Goal: Task Accomplishment & Management: Manage account settings

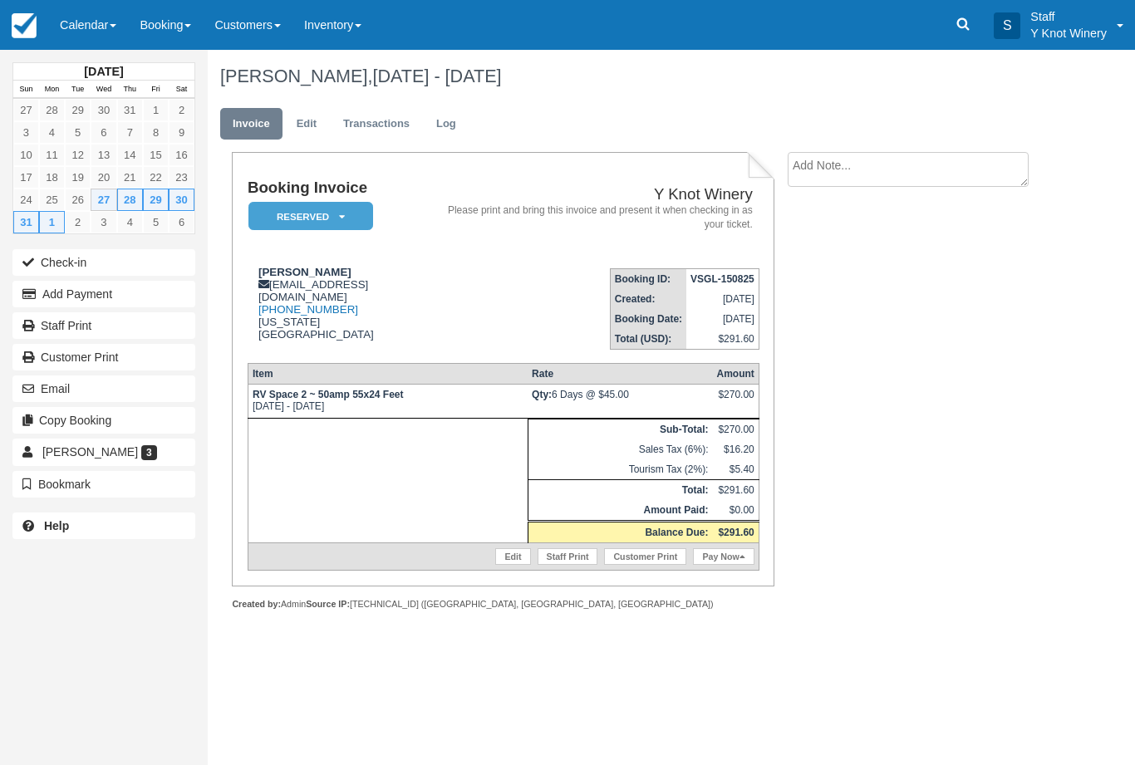
click at [85, 21] on link "Calendar" at bounding box center [88, 25] width 80 height 50
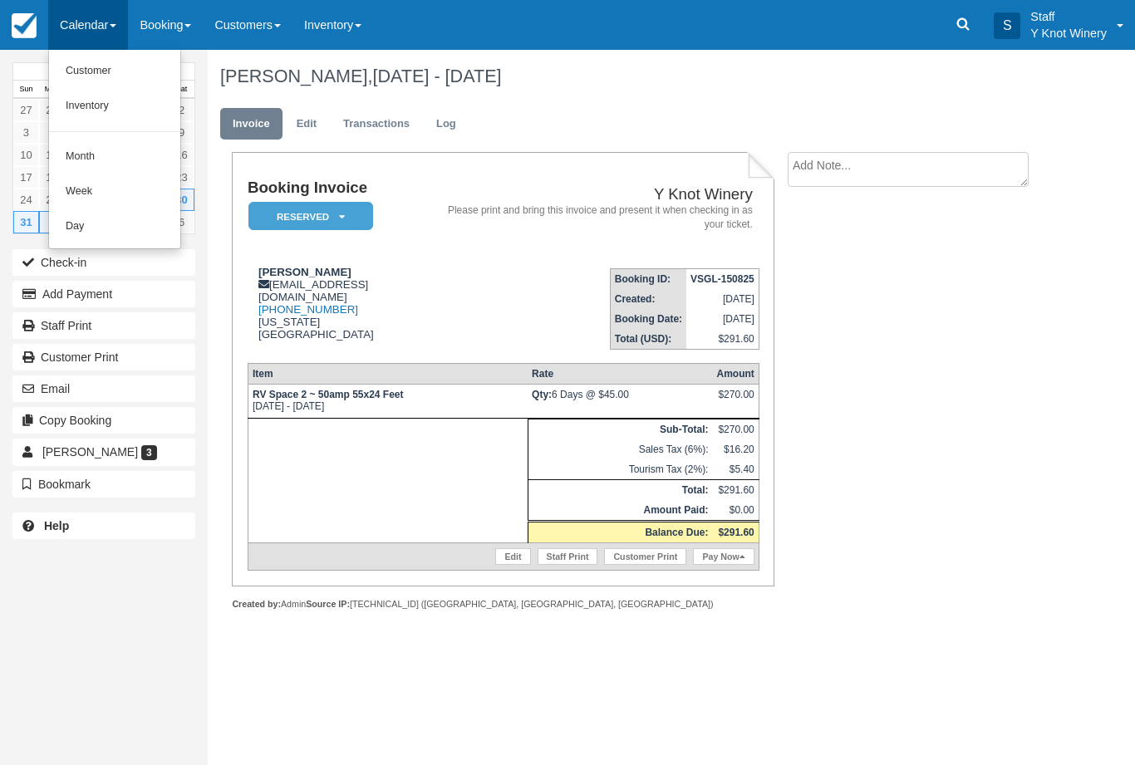
click at [132, 78] on link "Customer" at bounding box center [114, 71] width 131 height 35
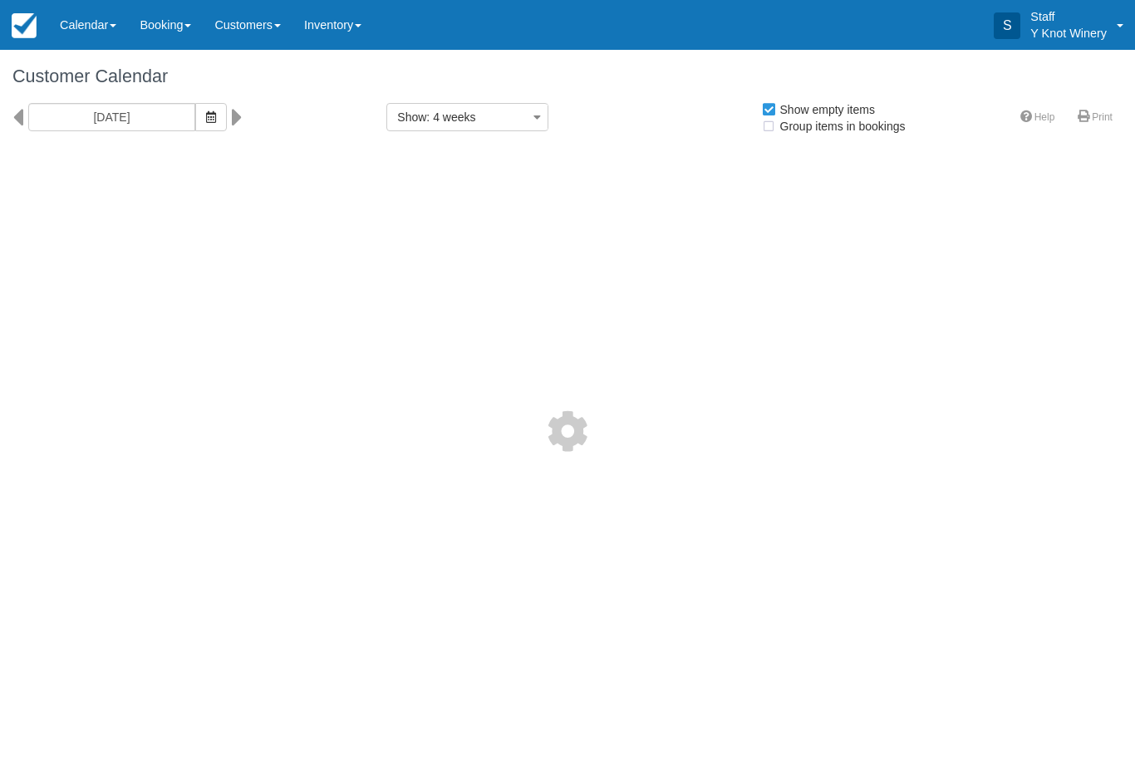
select select
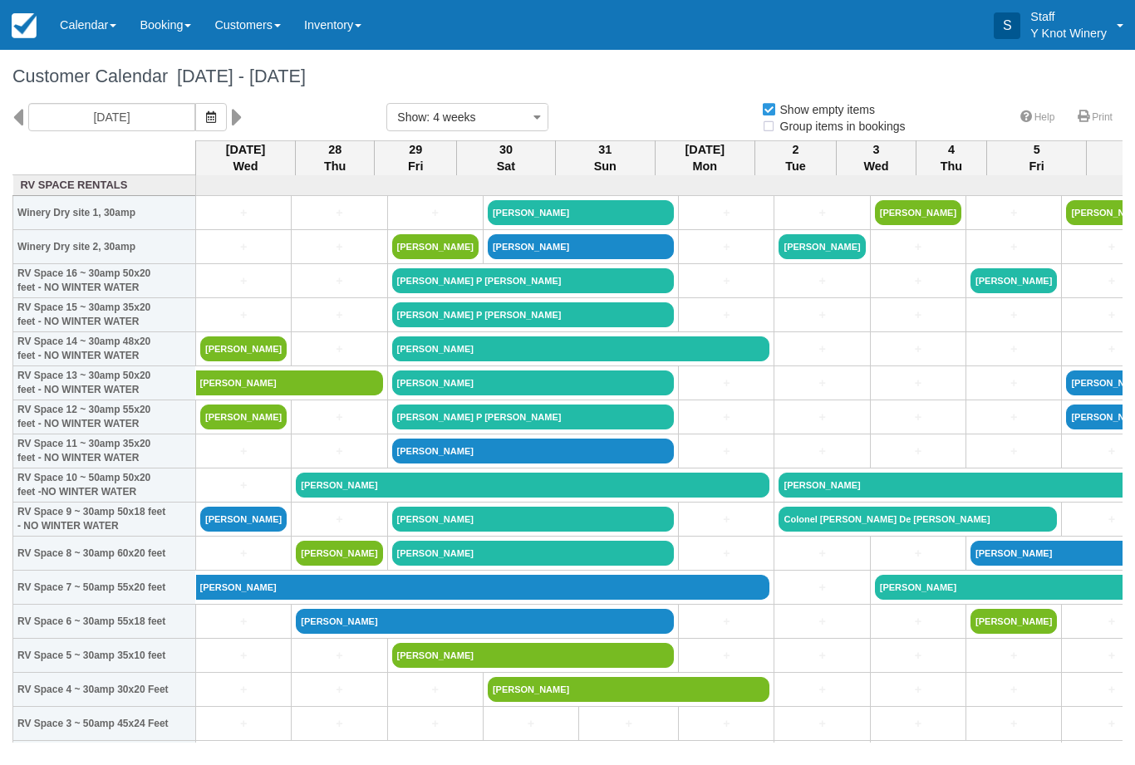
select select
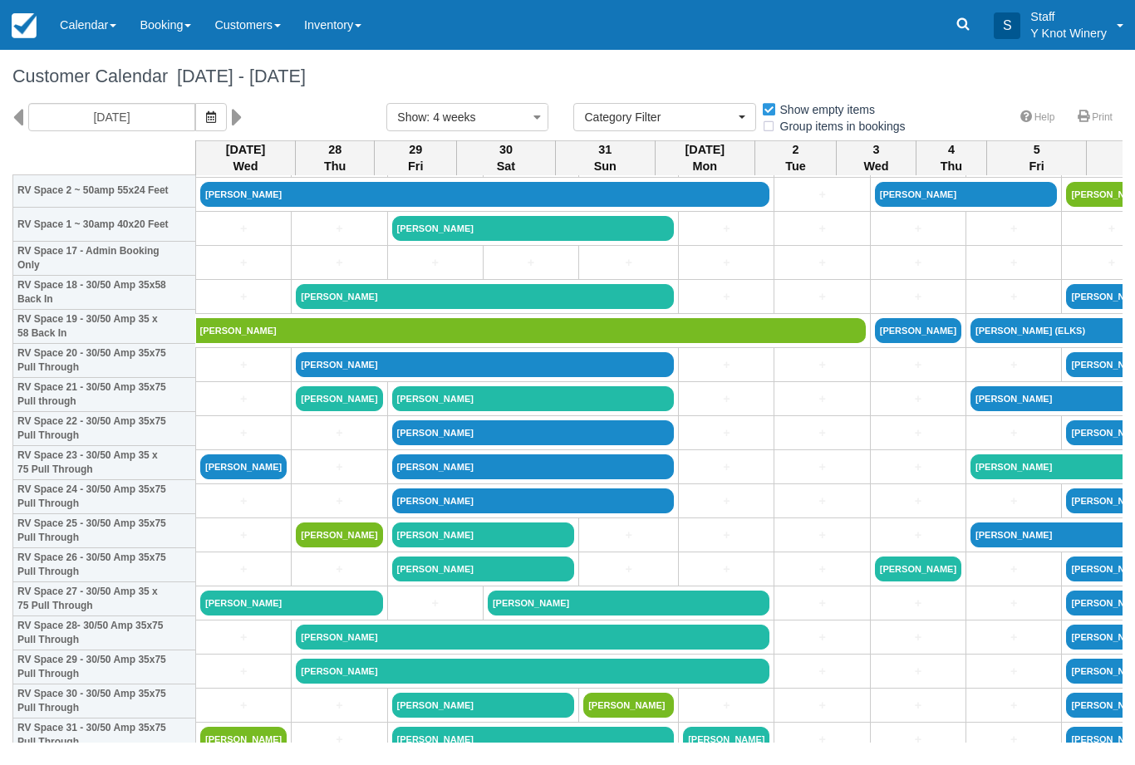
scroll to position [568, 0]
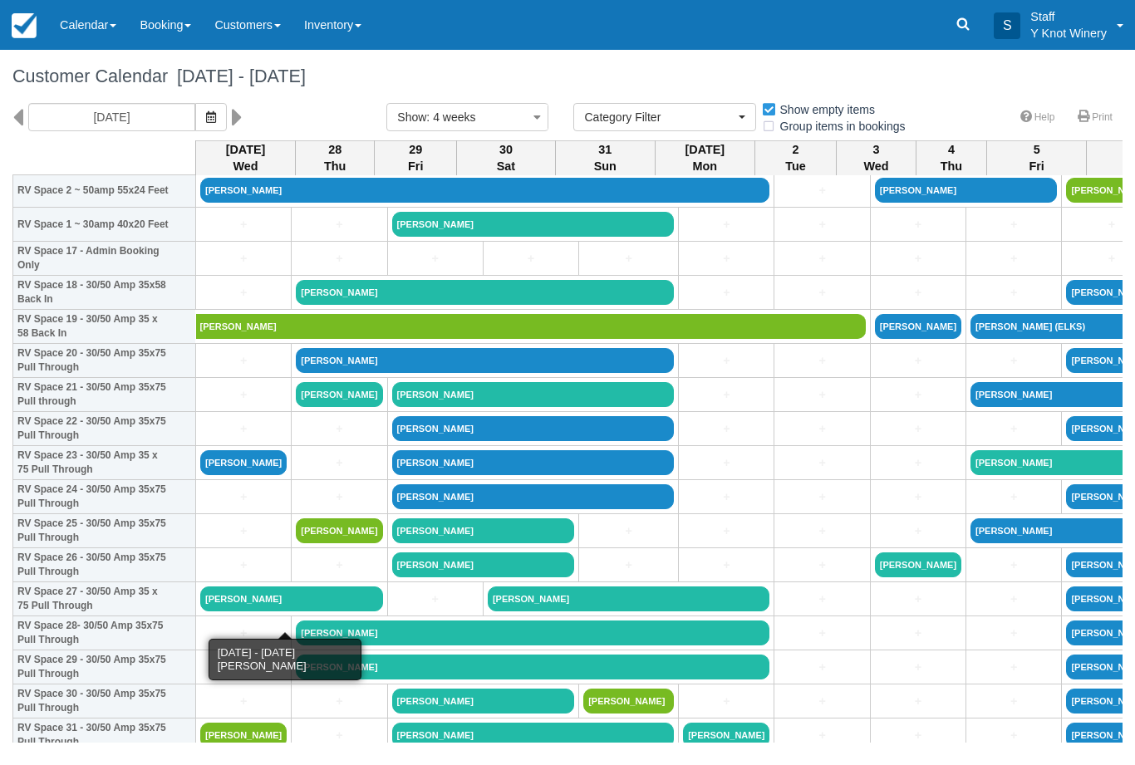
click at [263, 606] on link "[PERSON_NAME]" at bounding box center [291, 599] width 183 height 25
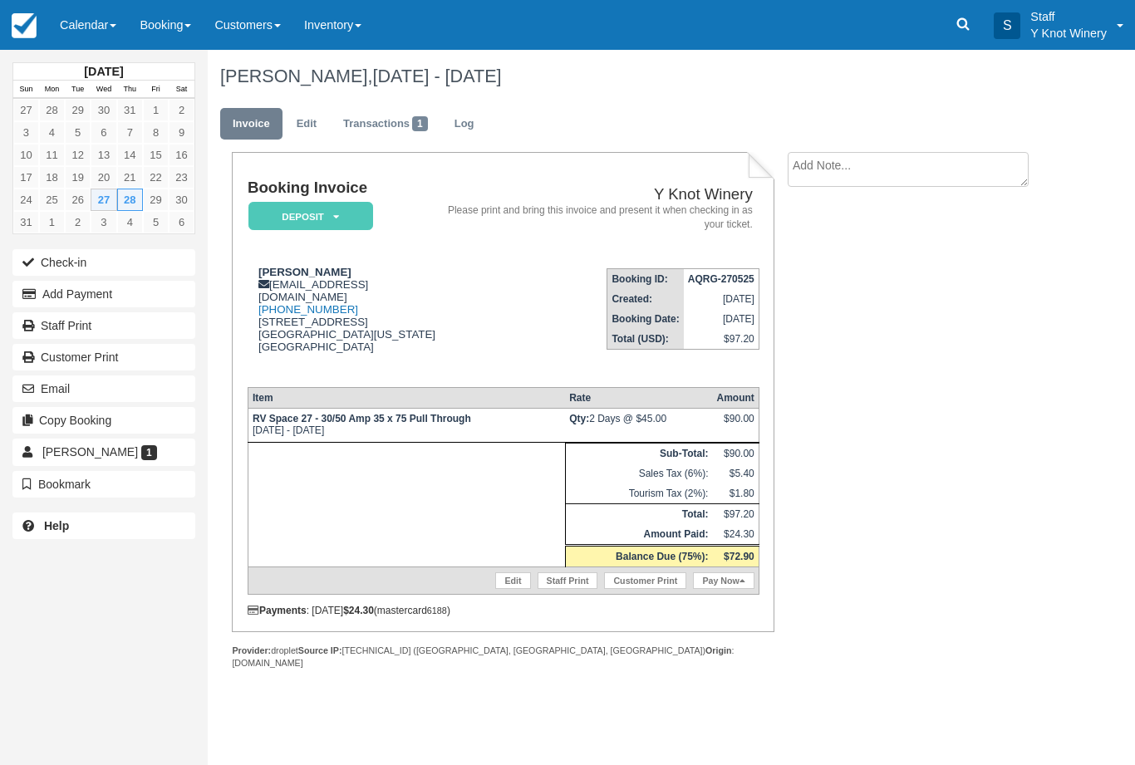
click at [153, 255] on button "Check-in" at bounding box center [103, 262] width 183 height 27
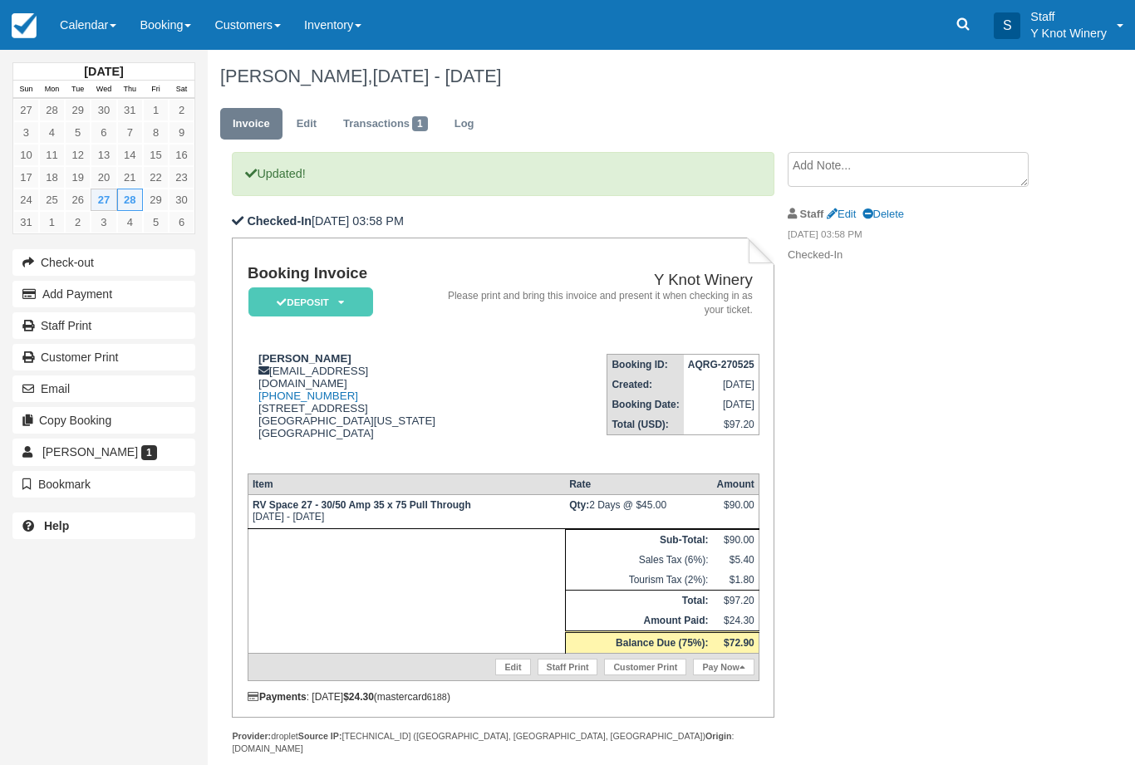
click at [319, 297] on em "Deposit" at bounding box center [311, 302] width 125 height 29
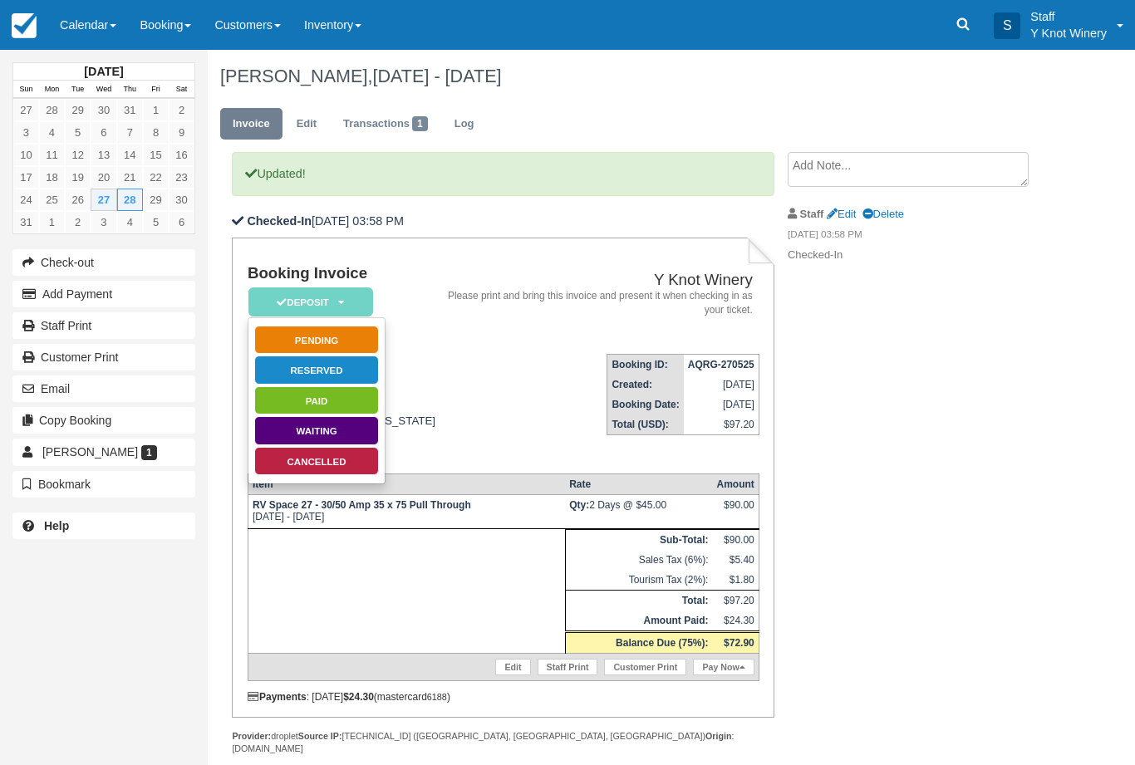
click at [350, 392] on link "Paid" at bounding box center [316, 400] width 125 height 29
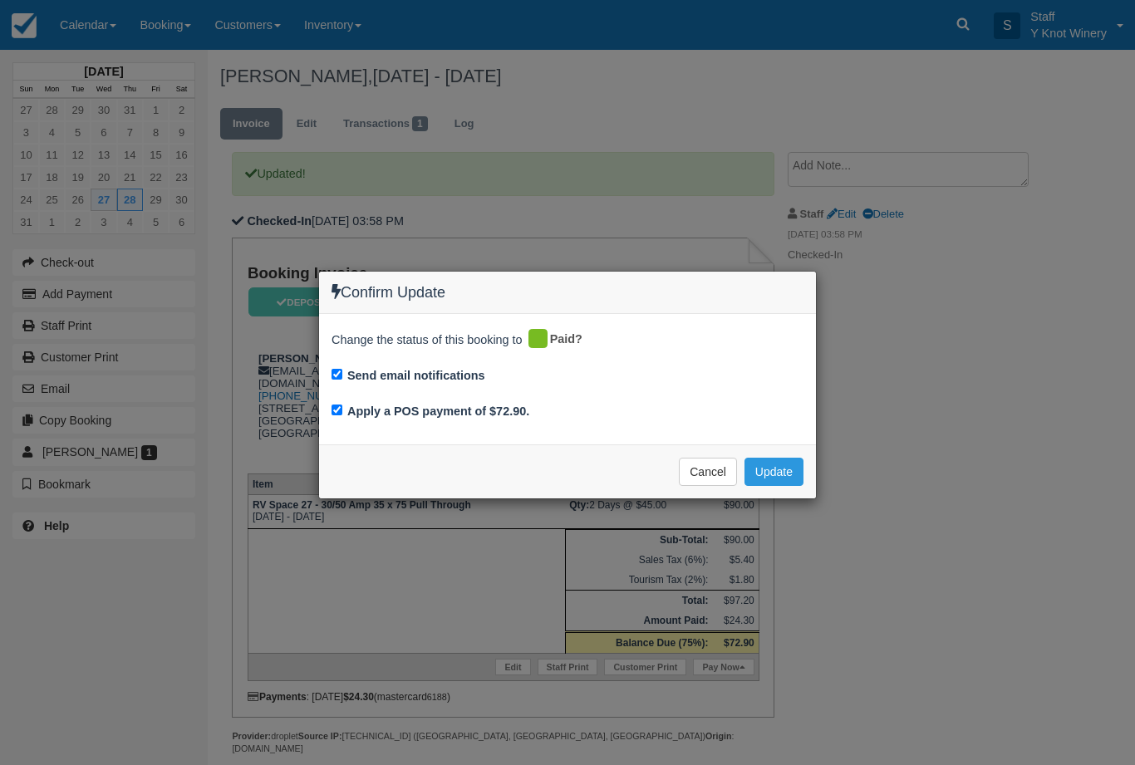
click at [794, 459] on button "Update" at bounding box center [774, 472] width 59 height 28
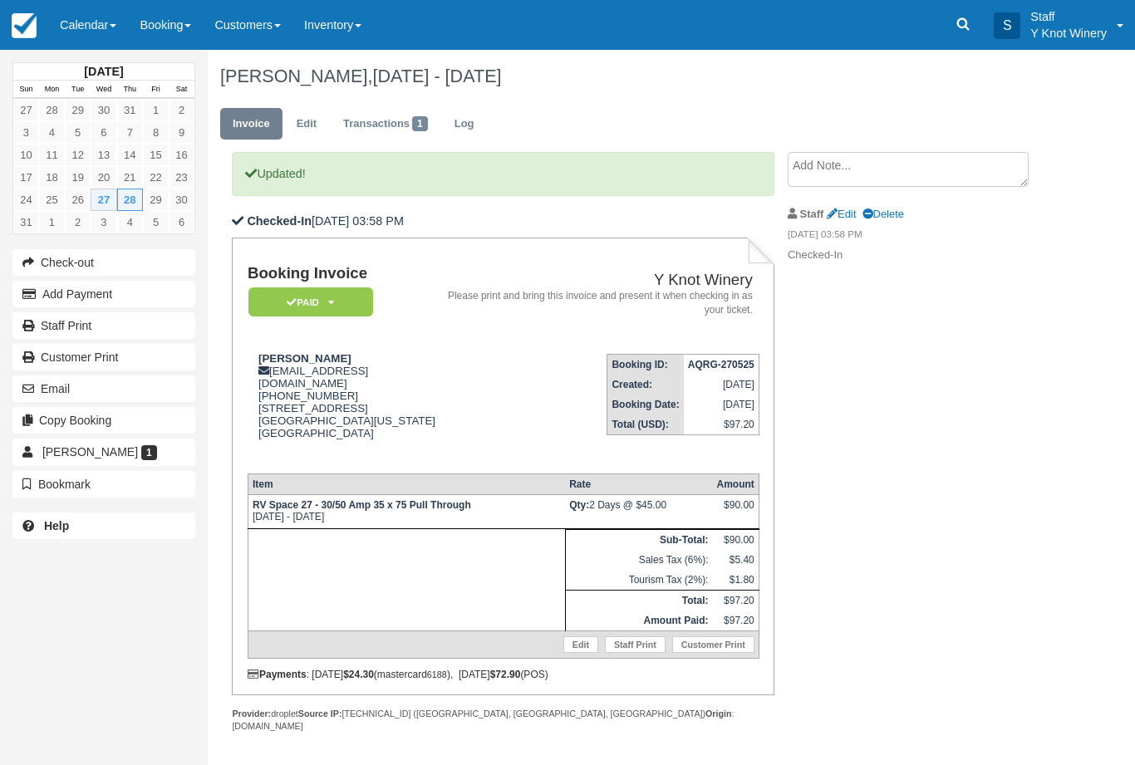
click at [79, 41] on link "Calendar" at bounding box center [88, 25] width 80 height 50
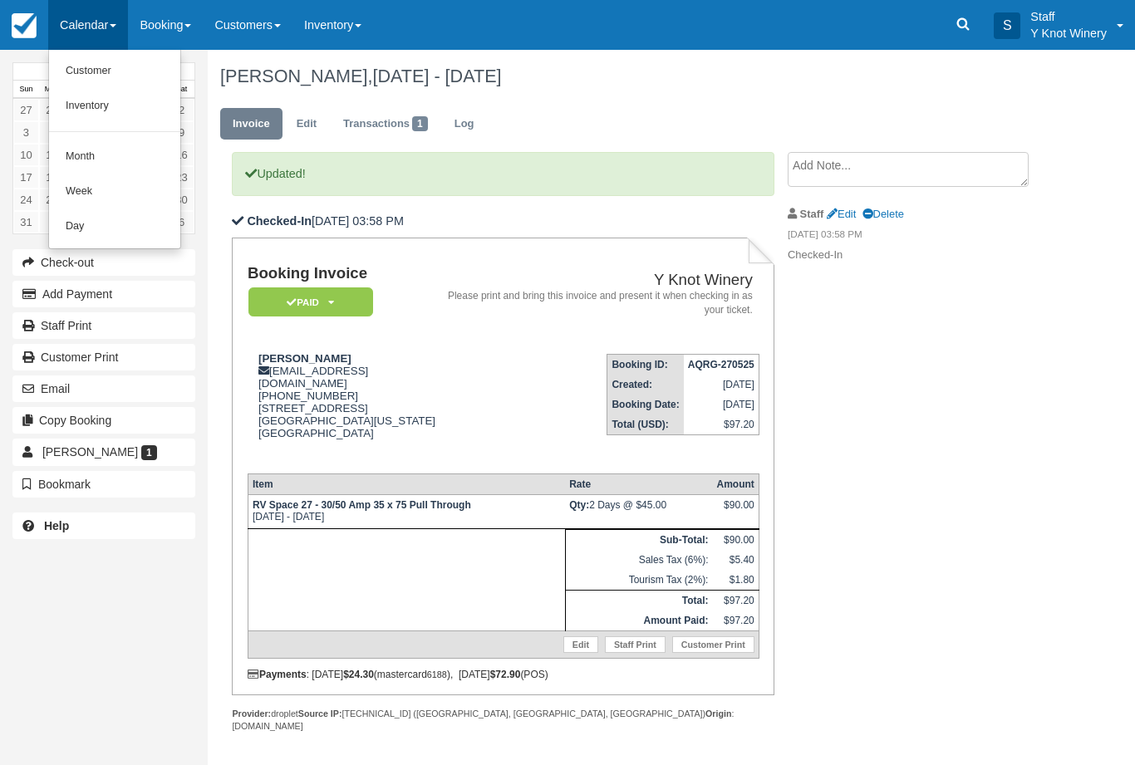
click at [87, 61] on link "Customer" at bounding box center [114, 71] width 131 height 35
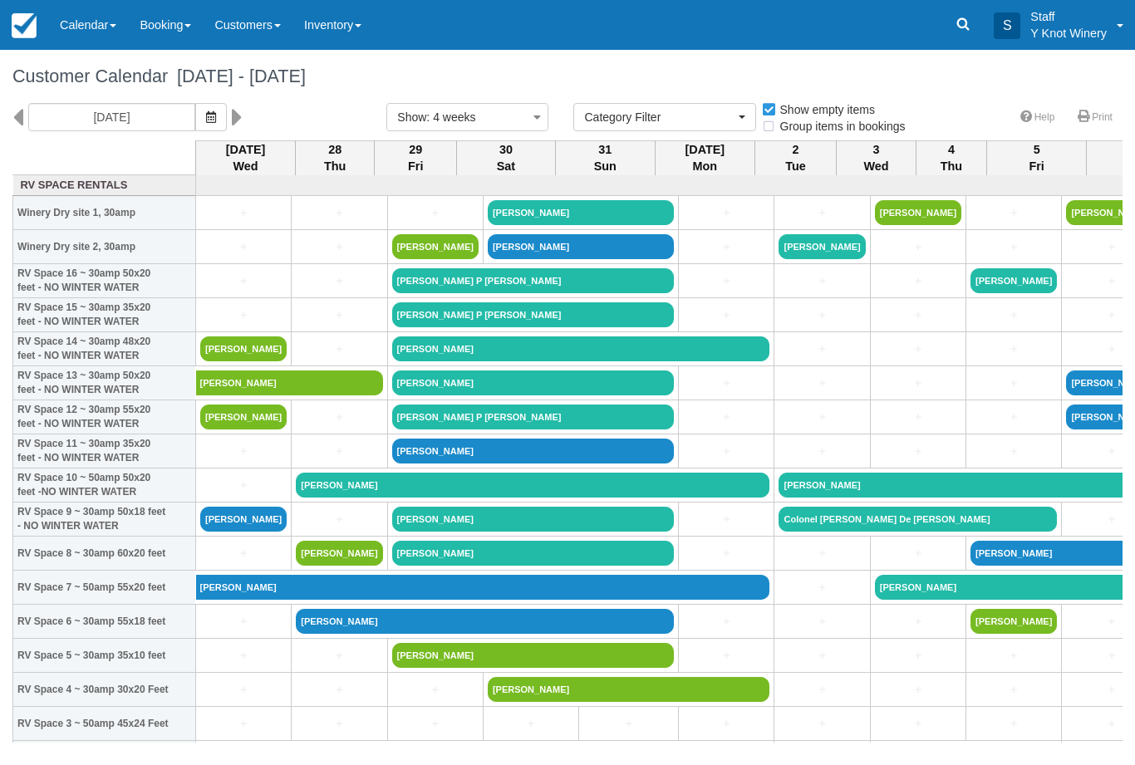
select select
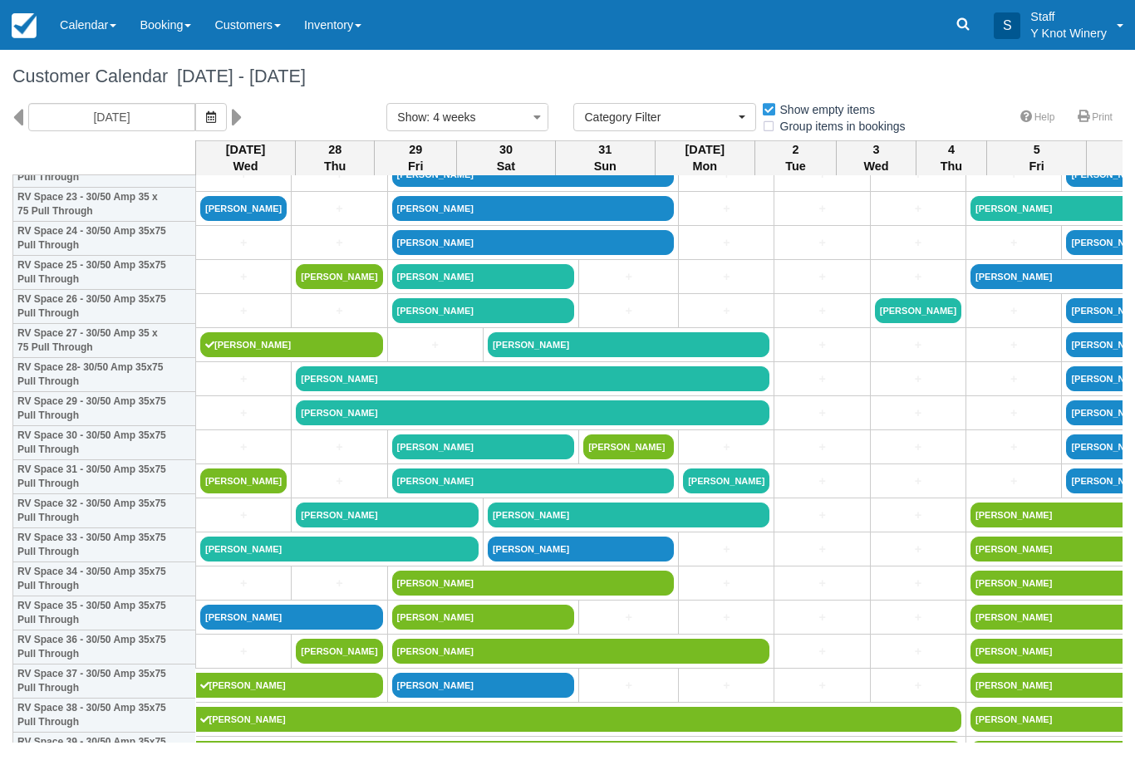
scroll to position [829, 0]
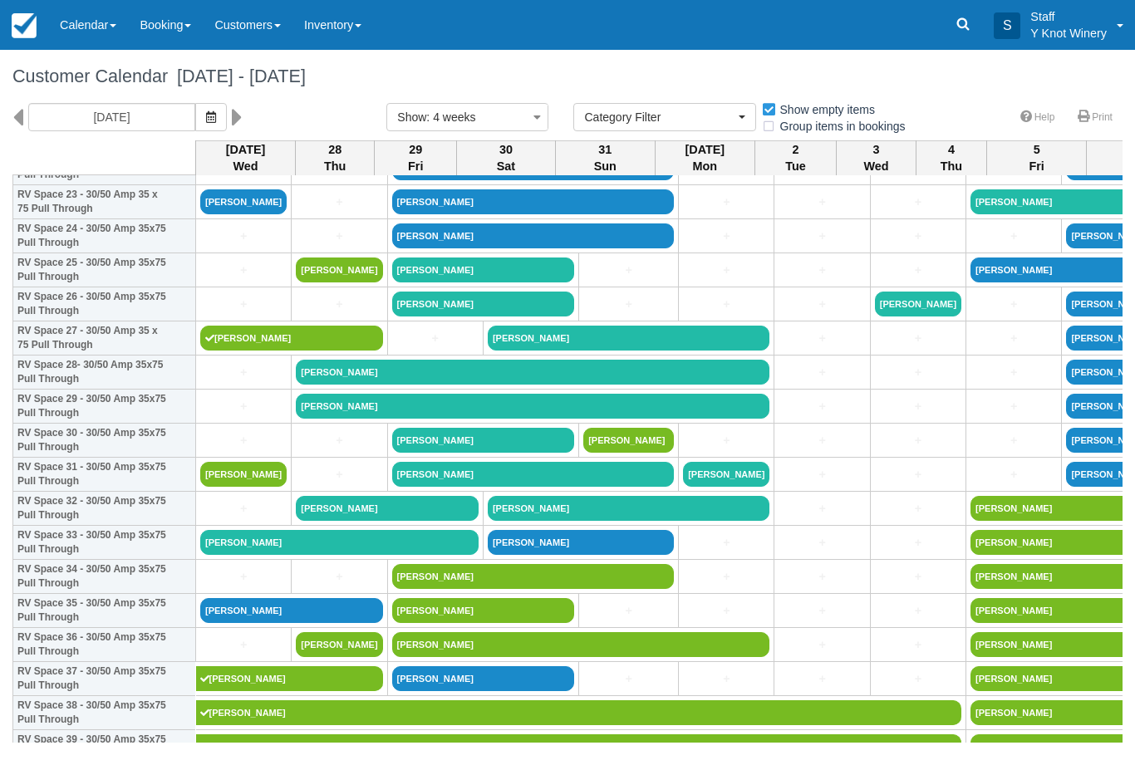
click at [281, 554] on link "[PERSON_NAME]" at bounding box center [339, 542] width 278 height 25
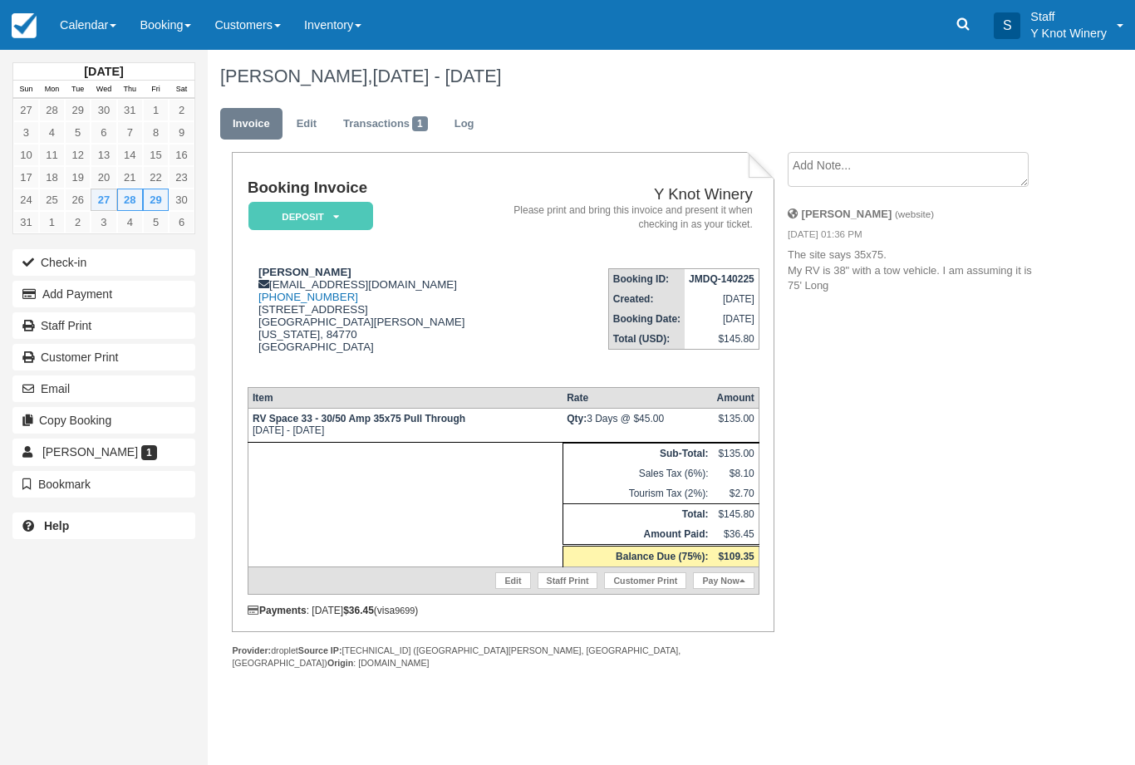
click at [496, 589] on link "Edit" at bounding box center [512, 581] width 35 height 17
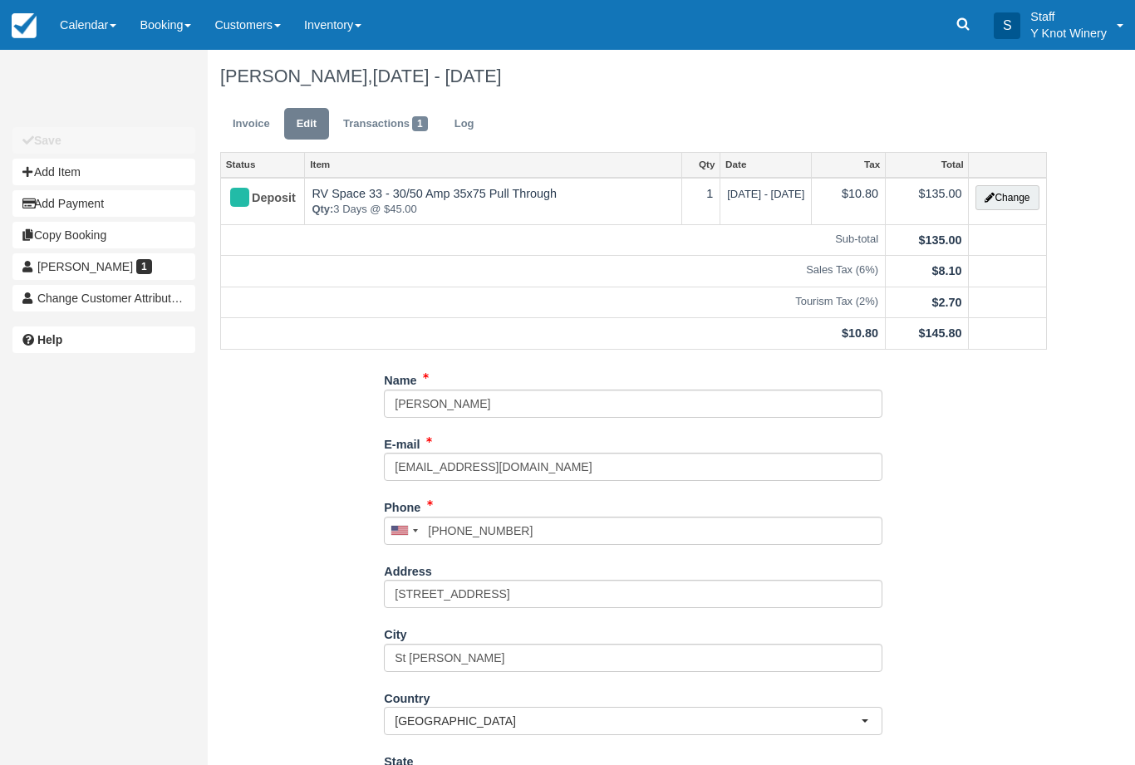
click at [1009, 201] on button "Change" at bounding box center [1007, 197] width 63 height 25
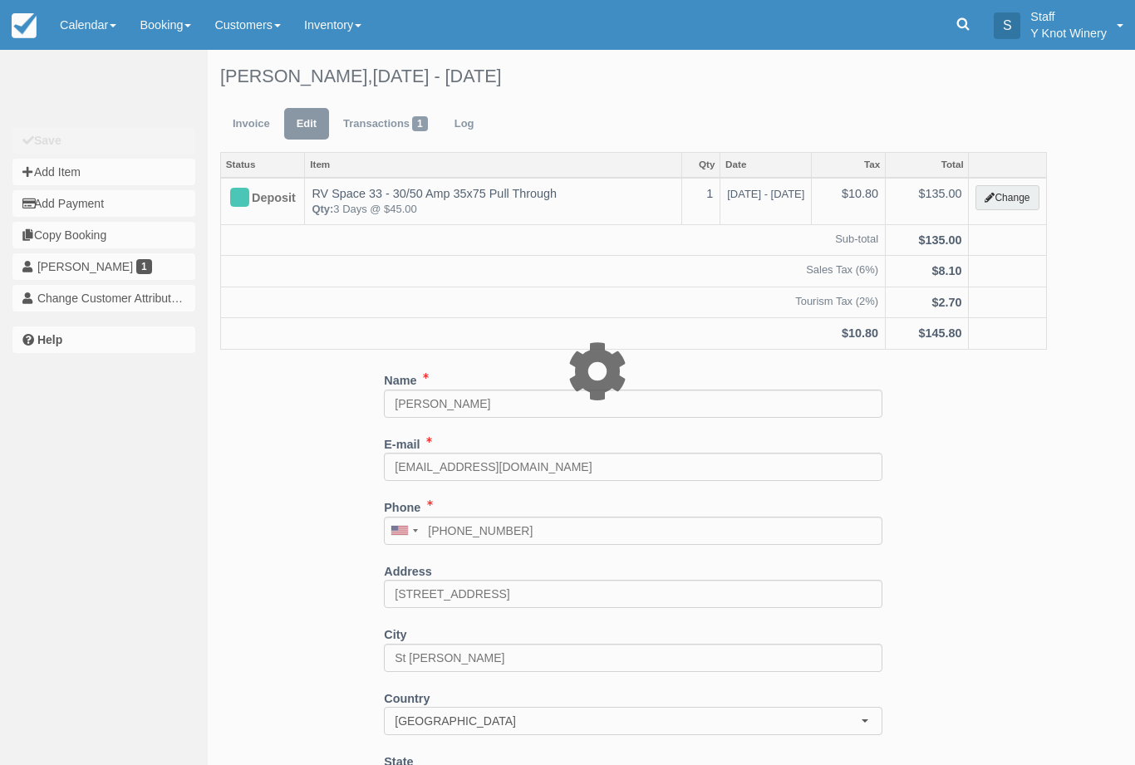
type input "135.00"
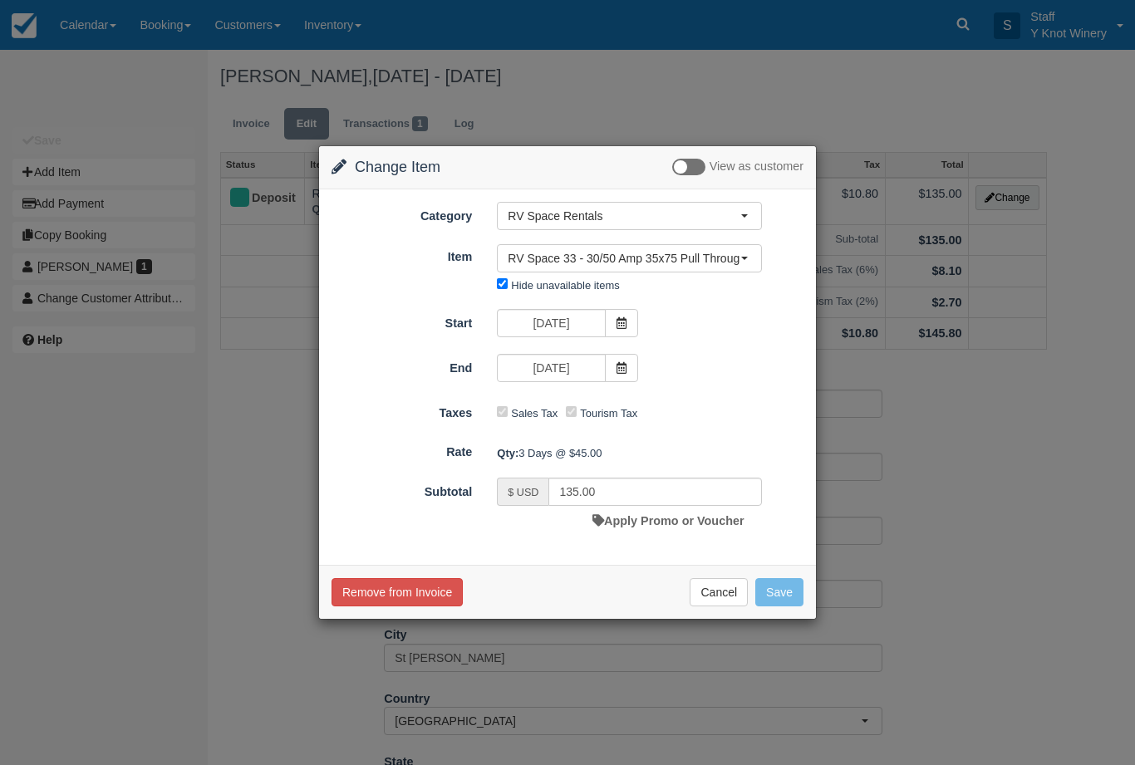
click at [625, 372] on icon at bounding box center [622, 368] width 12 height 12
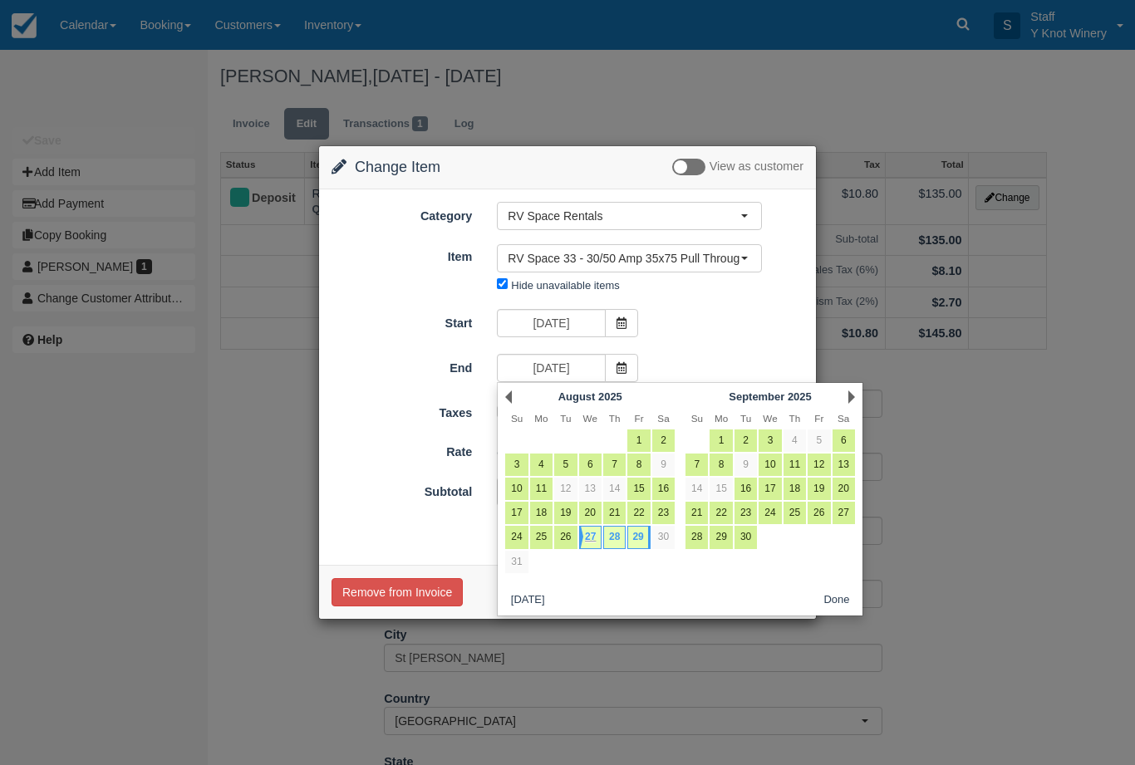
click at [619, 537] on link "28" at bounding box center [614, 537] width 22 height 22
type input "08/28/25"
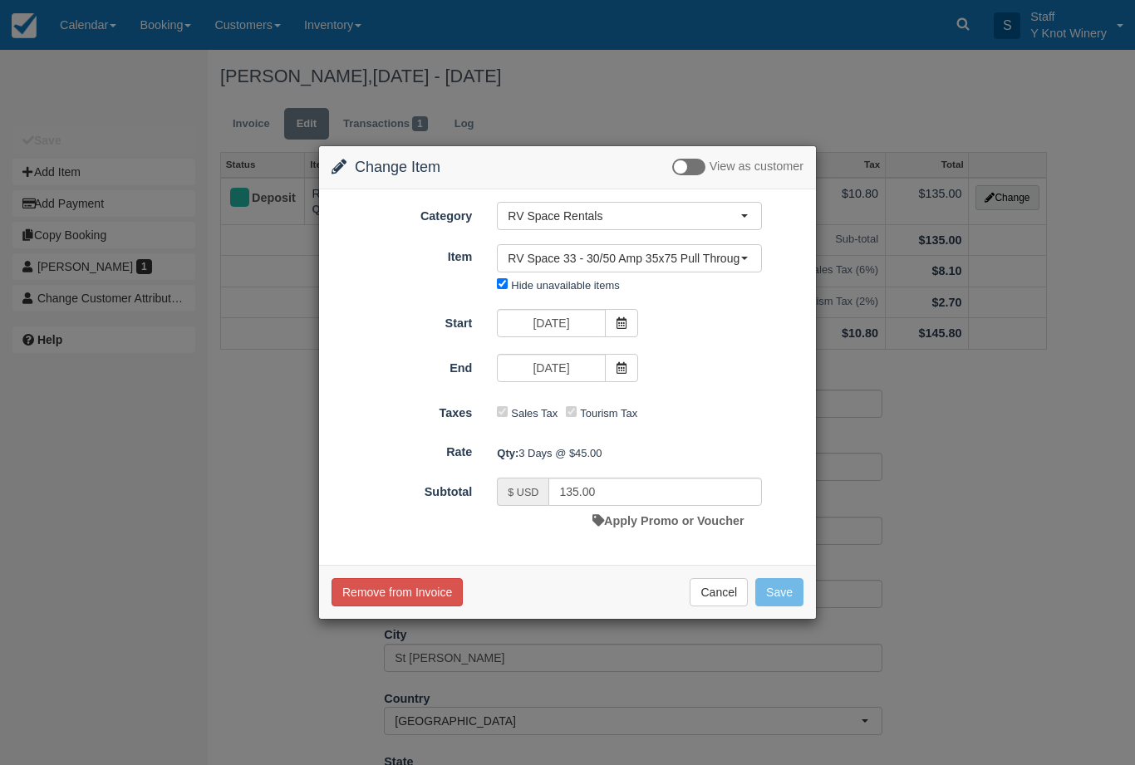
type input "90.00"
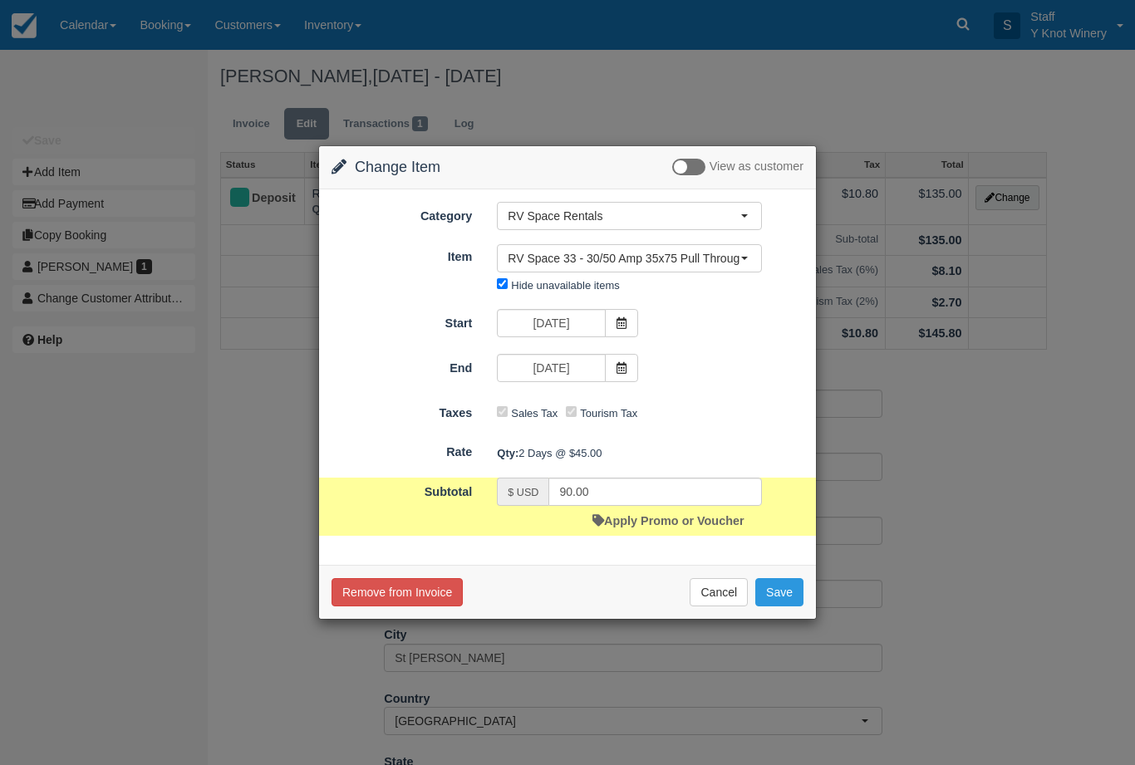
click at [621, 327] on icon at bounding box center [622, 323] width 12 height 12
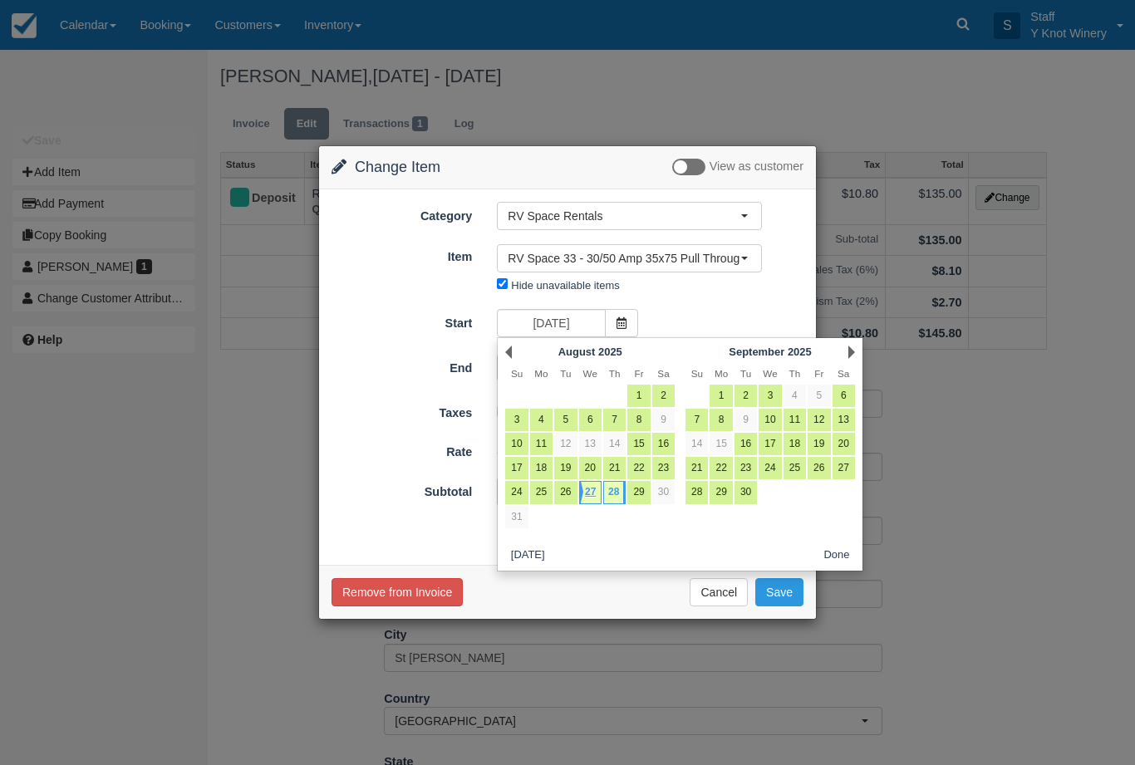
click at [836, 562] on button "Done" at bounding box center [837, 556] width 39 height 21
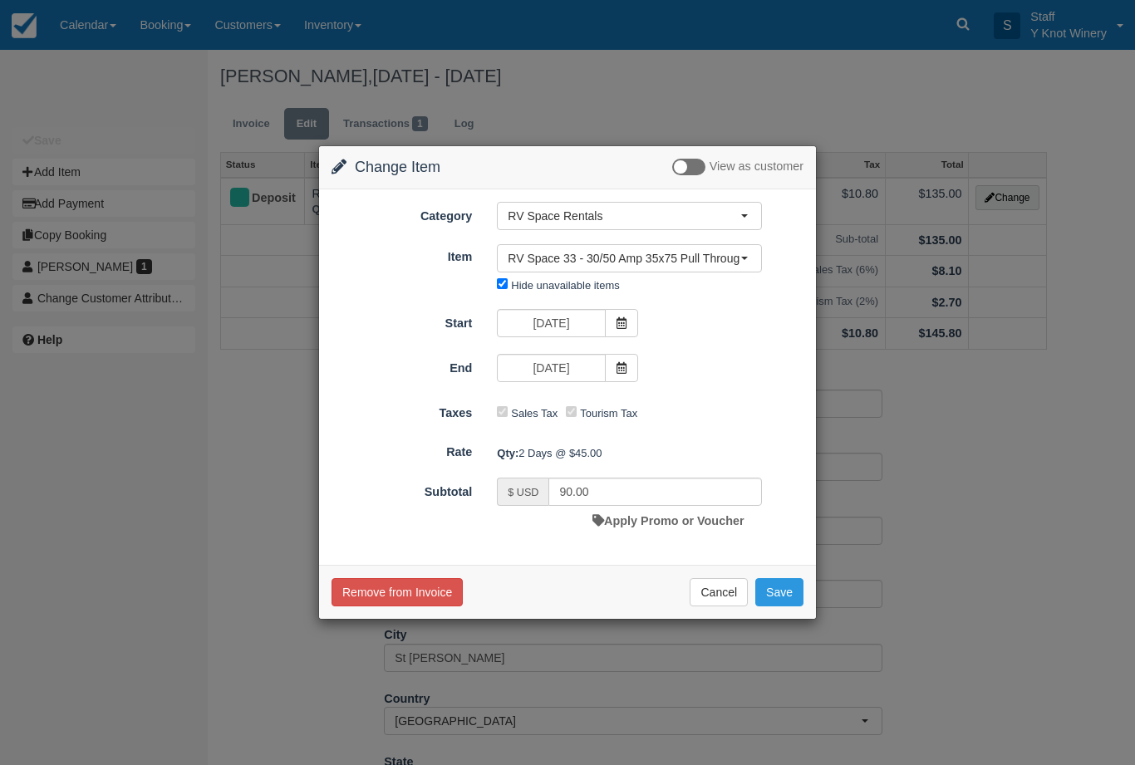
click at [770, 596] on button "Save" at bounding box center [780, 592] width 48 height 28
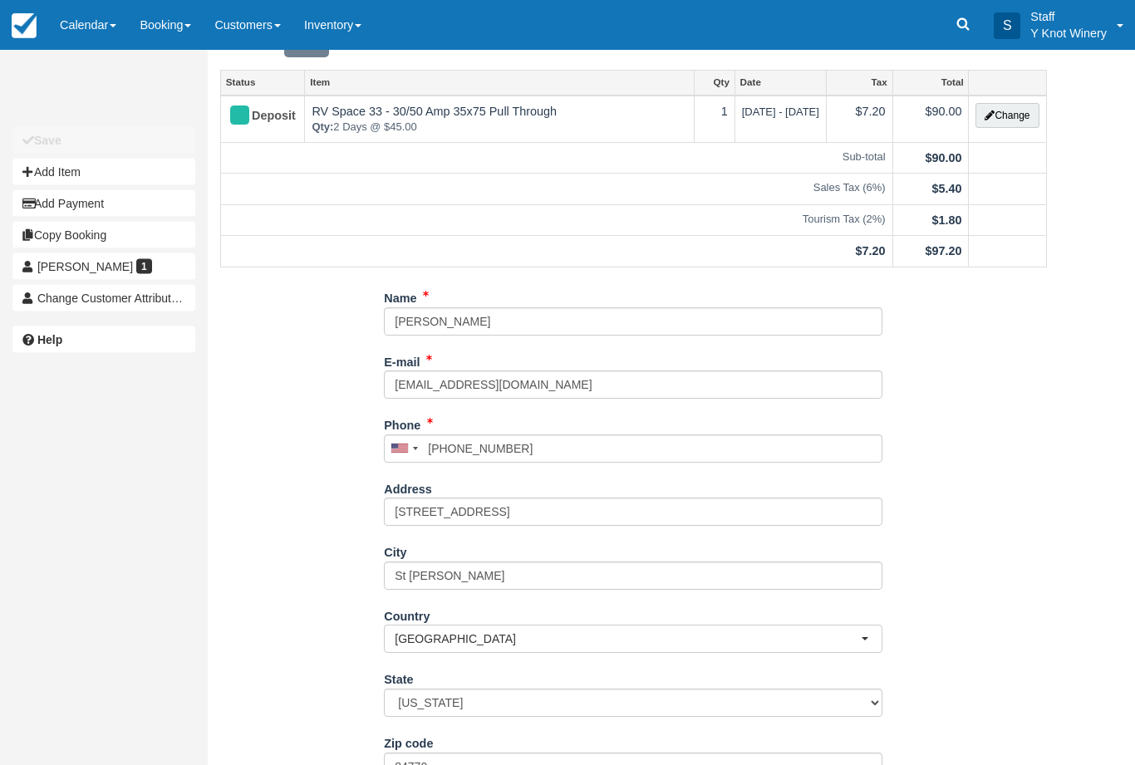
scroll to position [27, 0]
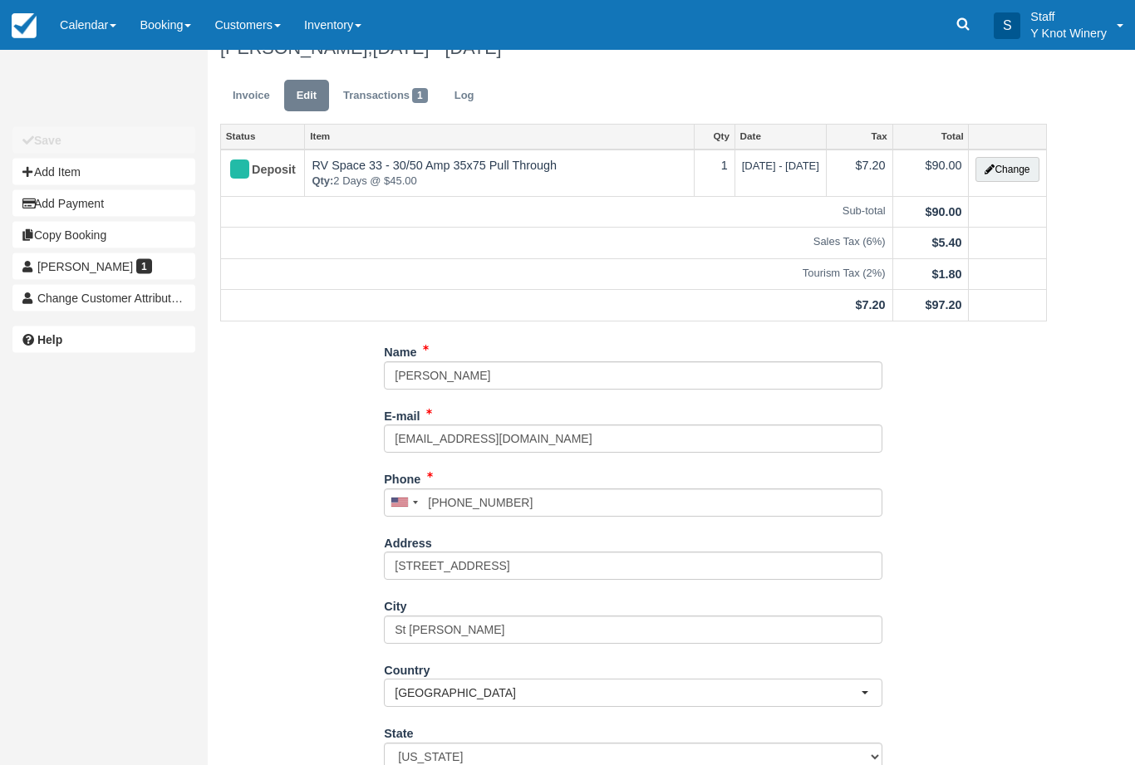
click at [245, 95] on link "Invoice" at bounding box center [251, 97] width 62 height 32
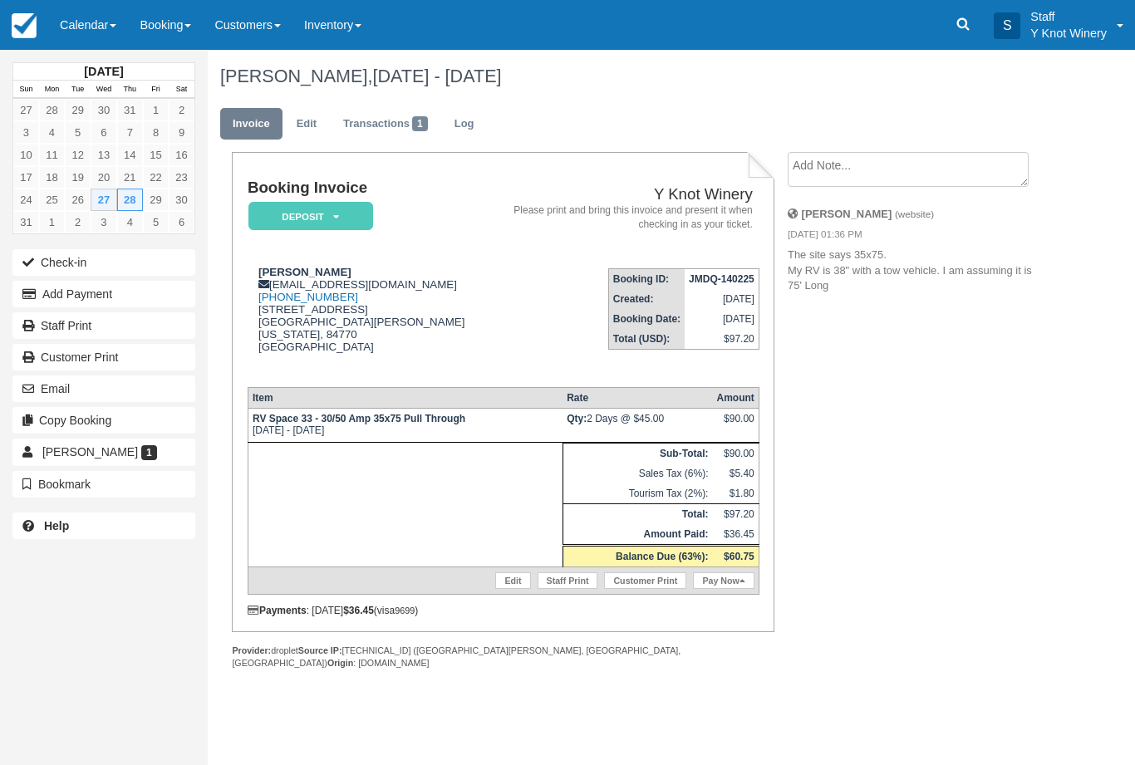
click at [724, 589] on link "Pay Now" at bounding box center [723, 581] width 61 height 17
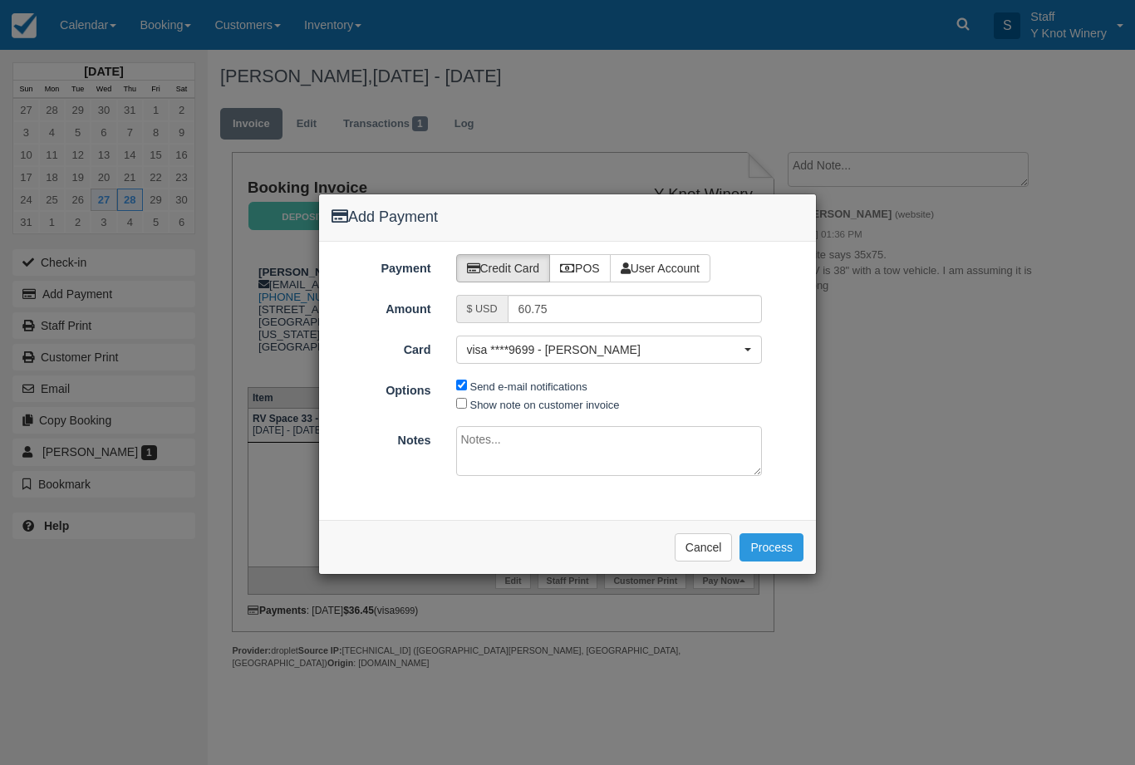
click at [490, 359] on button "visa ****9699 - [PERSON_NAME]" at bounding box center [609, 350] width 307 height 28
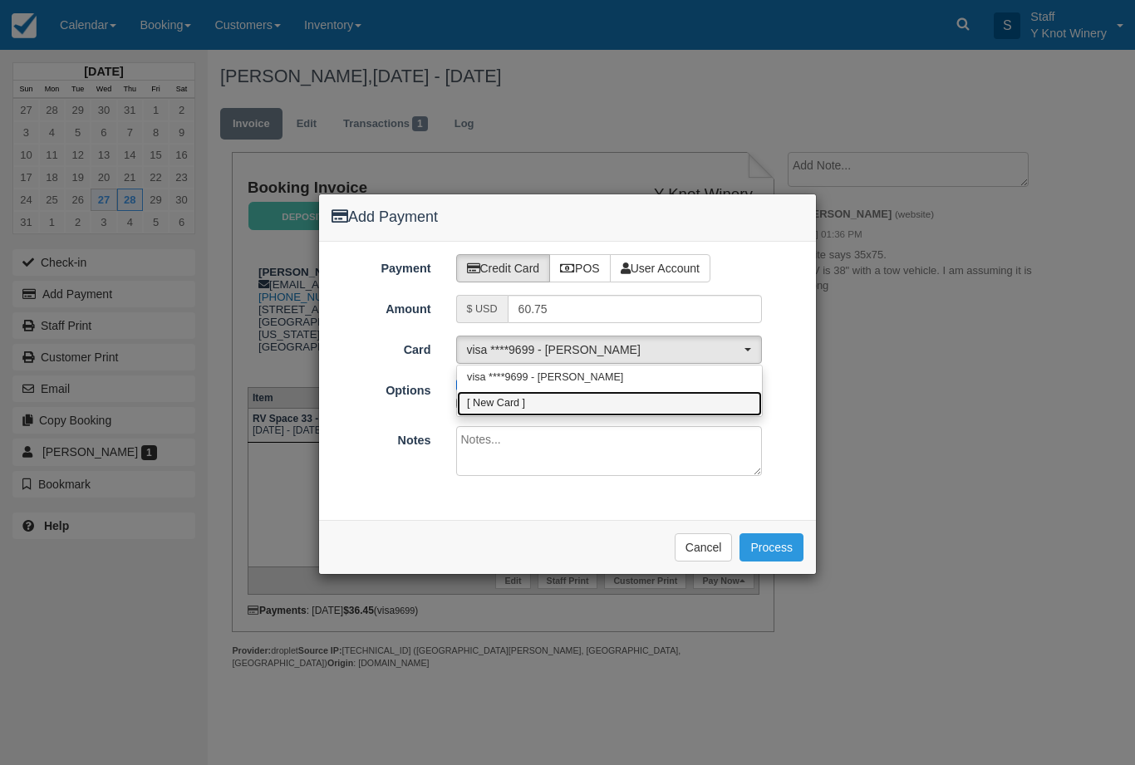
click at [514, 404] on span "[ New Card ]" at bounding box center [496, 403] width 58 height 15
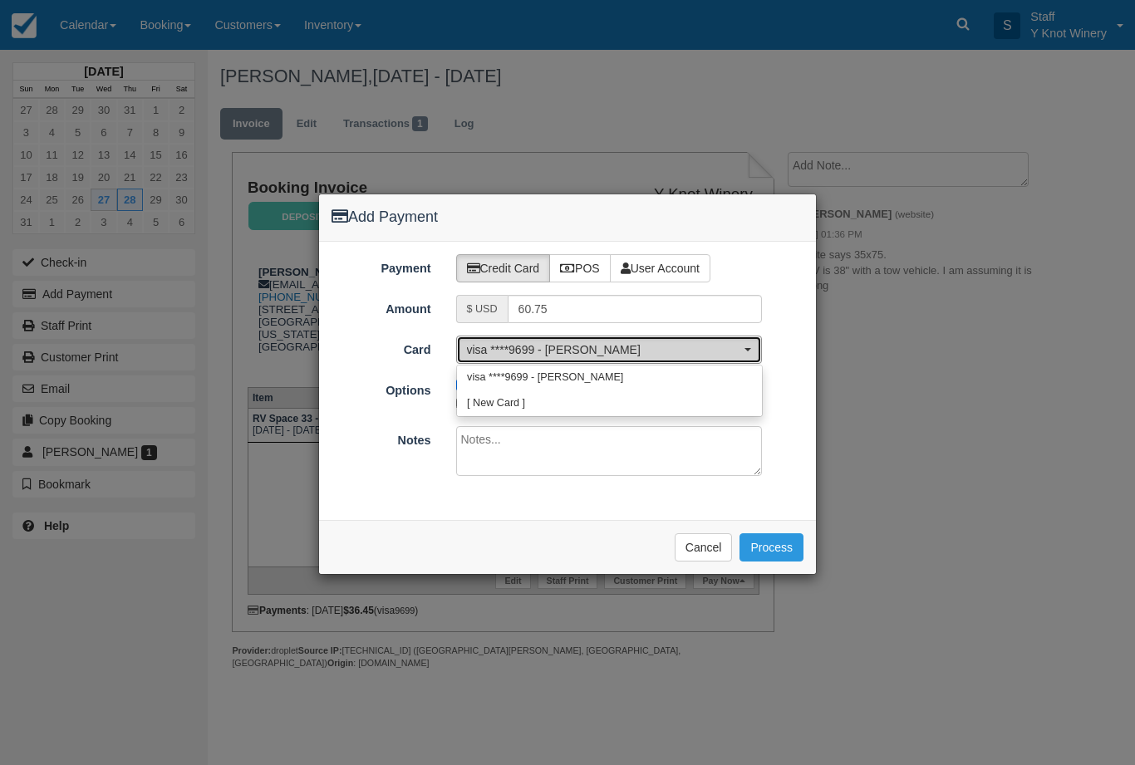
select select "0"
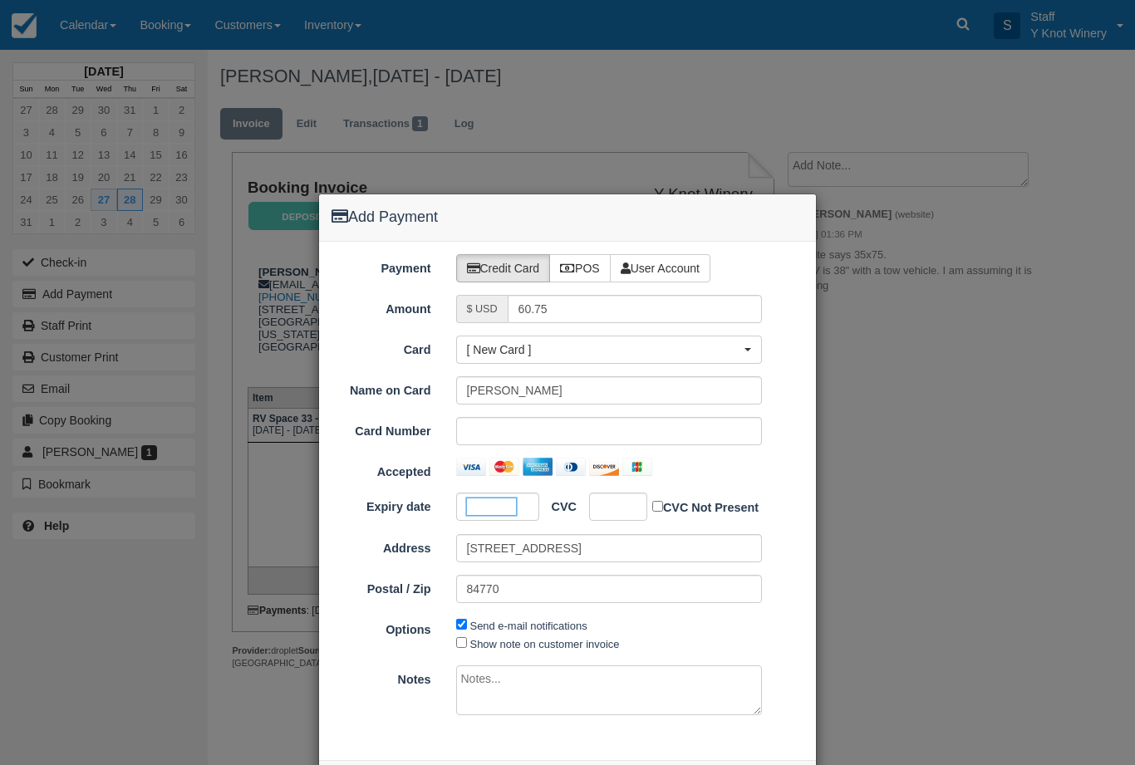
click at [616, 516] on div at bounding box center [618, 507] width 58 height 28
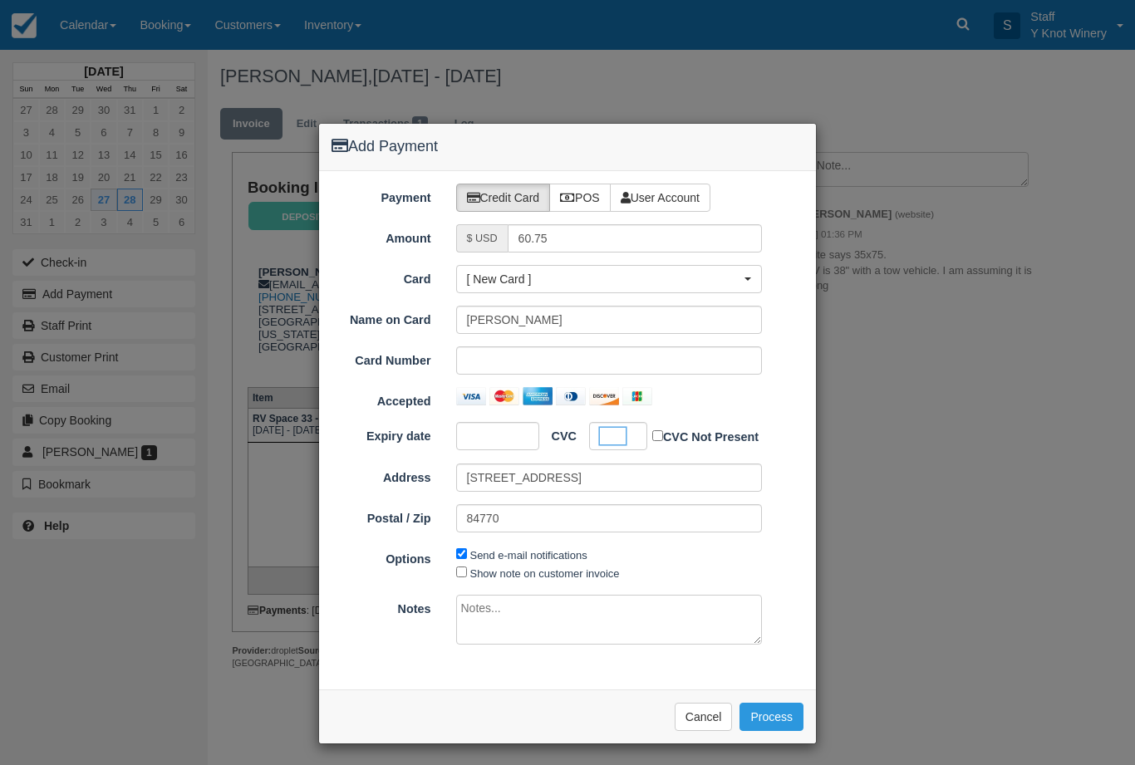
click at [794, 711] on button "Process" at bounding box center [772, 717] width 64 height 28
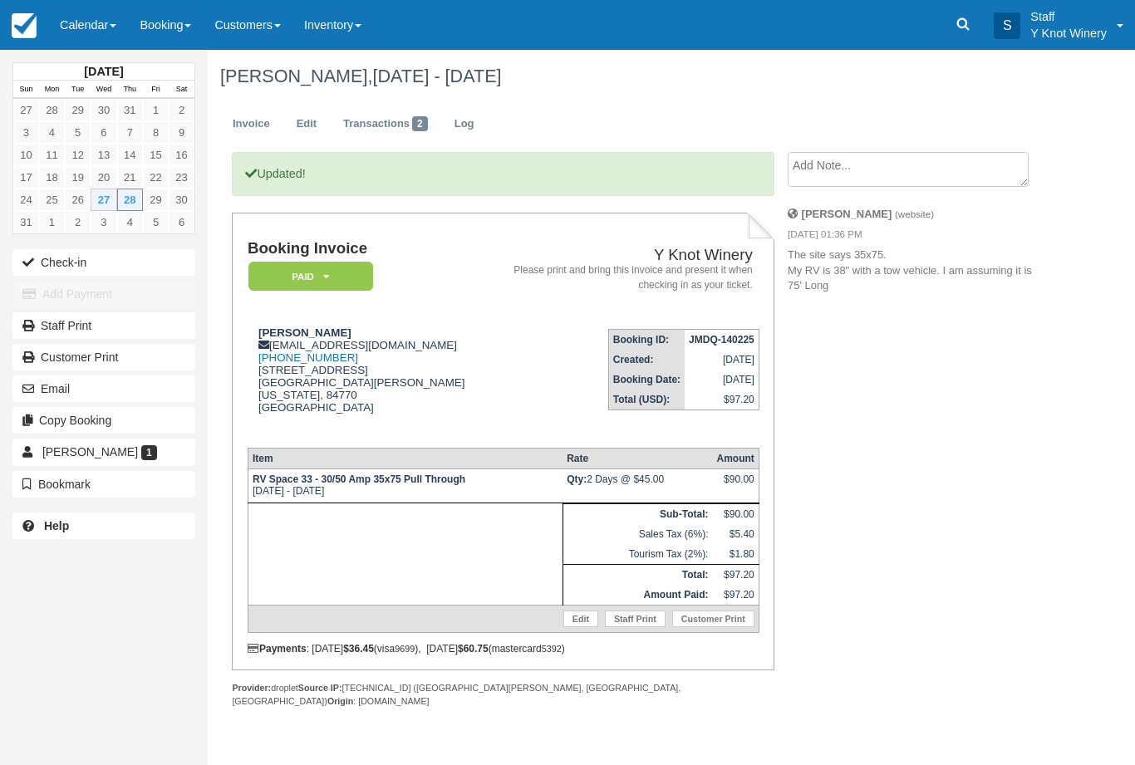
click at [51, 264] on button "Check-in" at bounding box center [103, 262] width 183 height 27
